Goal: Task Accomplishment & Management: Manage account settings

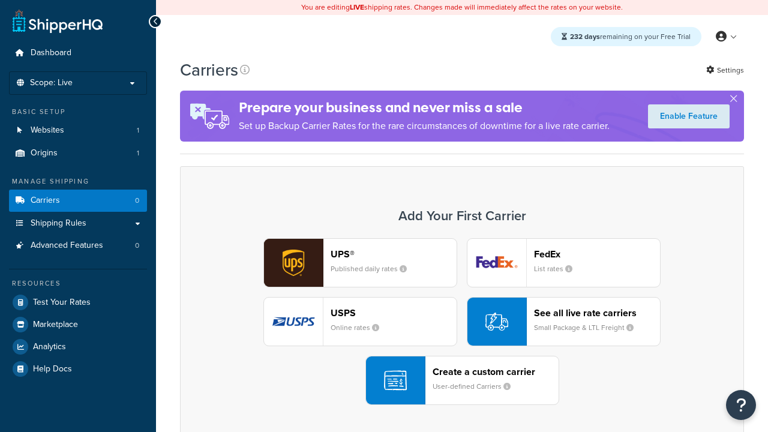
click at [462, 322] on div "UPS® Published daily rates FedEx List rates USPS Online rates See all live rate…" at bounding box center [462, 321] width 539 height 167
click at [597, 255] on header "FedEx" at bounding box center [597, 254] width 126 height 11
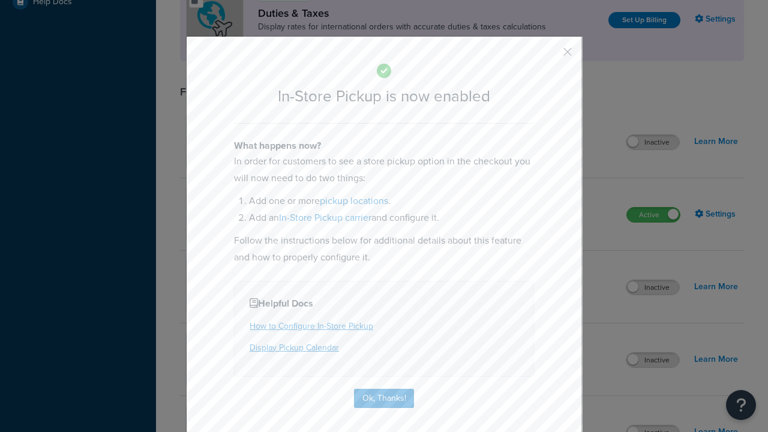
click at [550, 55] on button "button" at bounding box center [550, 56] width 3 height 3
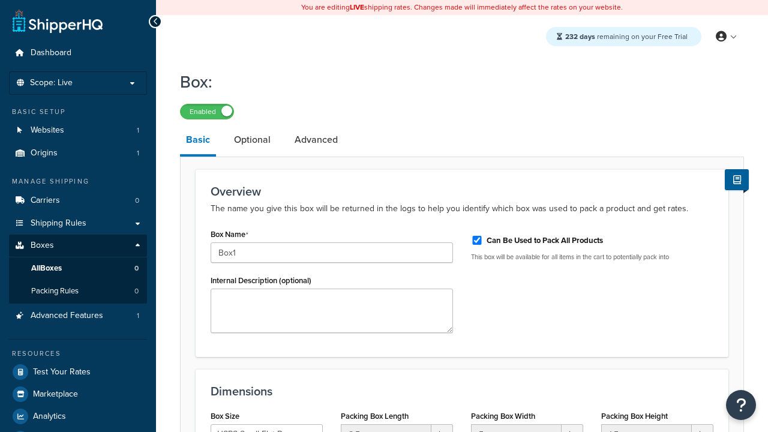
select select "usps_small"
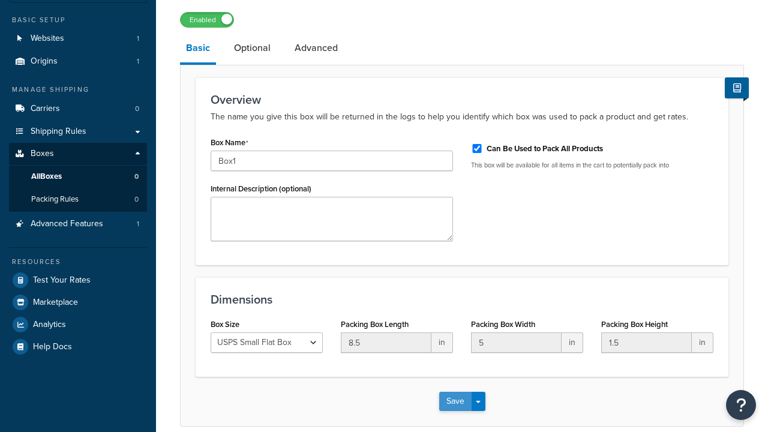
type input "Box1"
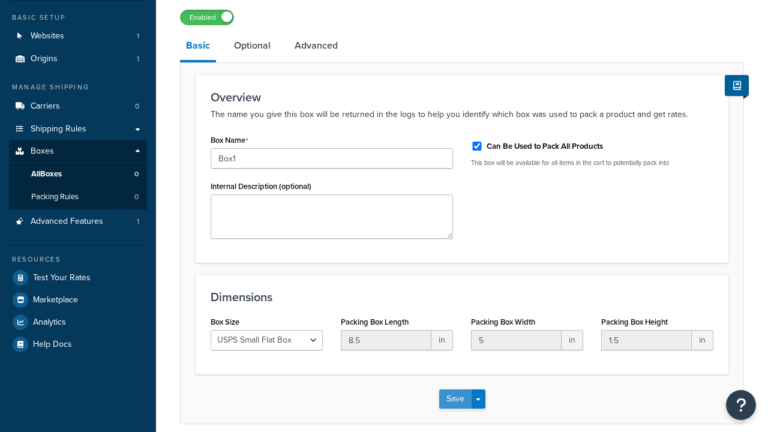
click at [455, 390] on button "Save" at bounding box center [455, 399] width 32 height 19
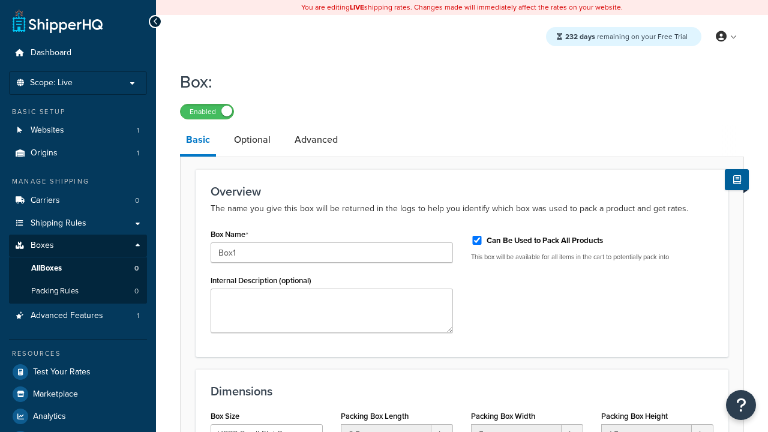
scroll to position [0, 0]
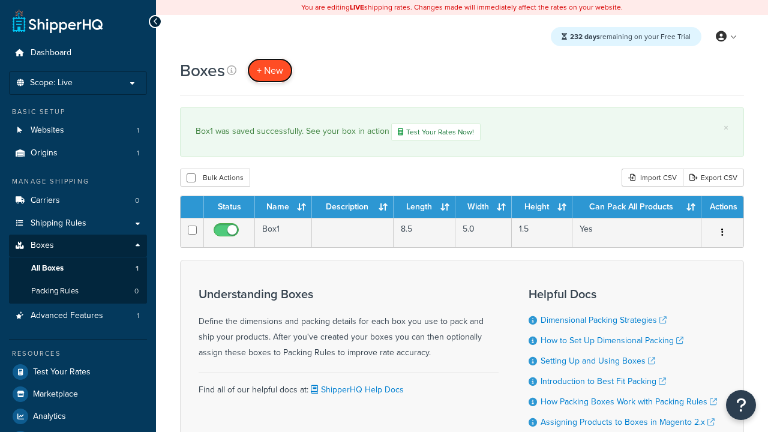
click at [270, 71] on span "+ New" at bounding box center [270, 71] width 26 height 14
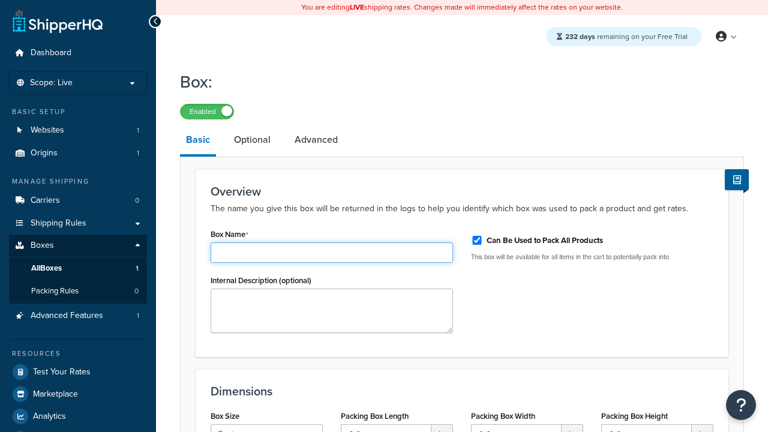
type input "Box2"
select select "usps_small"
type input "8.5"
type input "5"
type input "1.5"
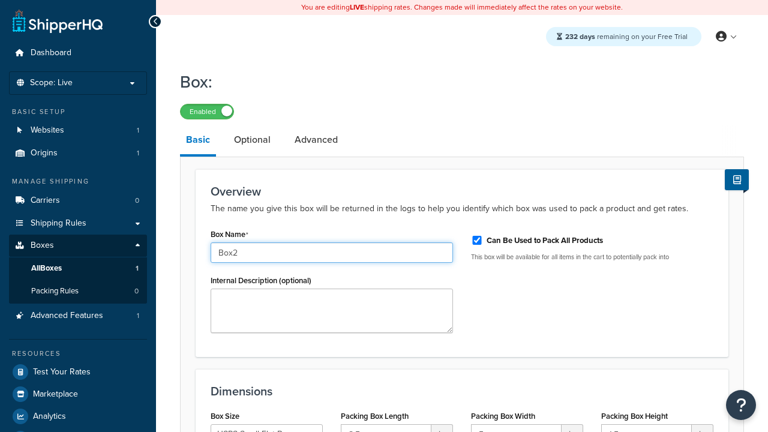
type input "Box2"
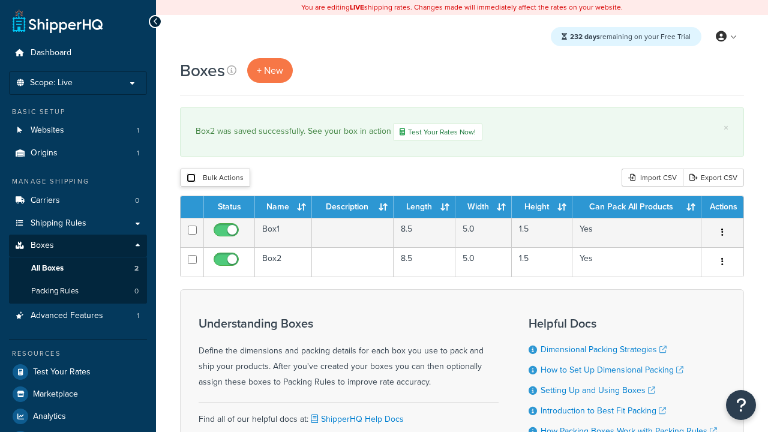
click at [191, 179] on input "checkbox" at bounding box center [191, 177] width 9 height 9
checkbox input "true"
click at [0, 0] on button "Duplicate" at bounding box center [0, 0] width 0 height 0
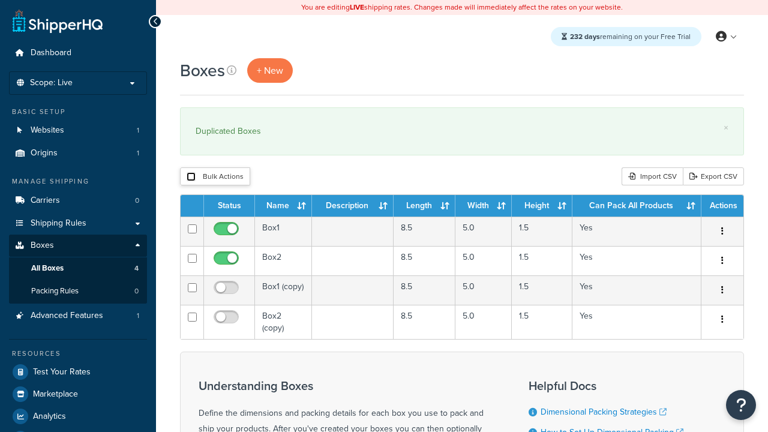
click at [191, 178] on input "checkbox" at bounding box center [191, 176] width 9 height 9
checkbox input "true"
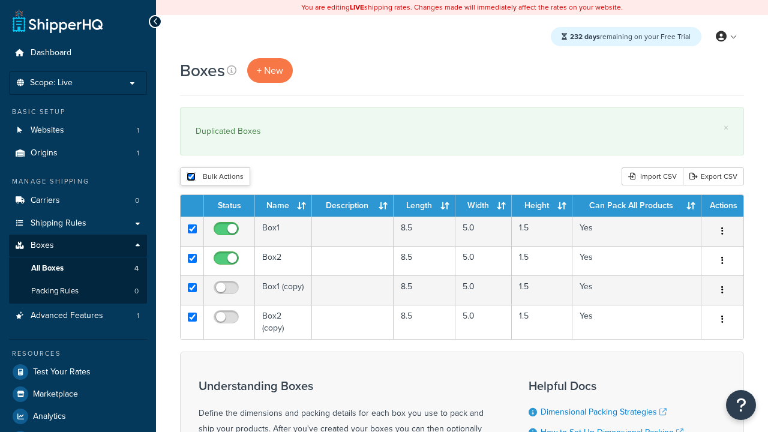
checkbox input "true"
click at [0, 0] on button "Delete" at bounding box center [0, 0] width 0 height 0
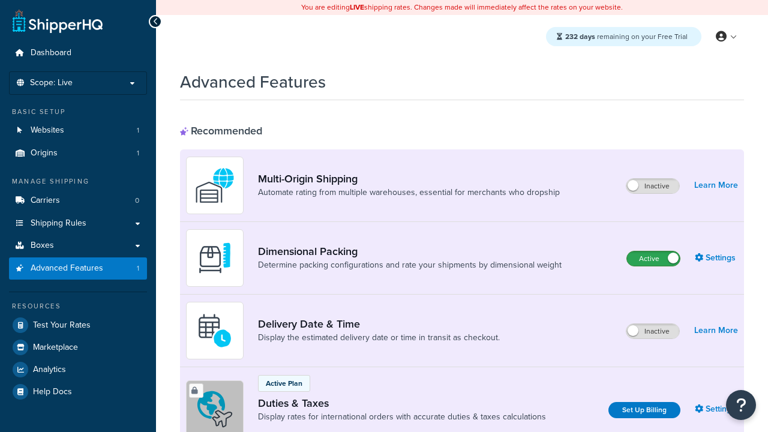
click at [654, 259] on label "Active" at bounding box center [653, 259] width 53 height 14
